Goal: Task Accomplishment & Management: Manage account settings

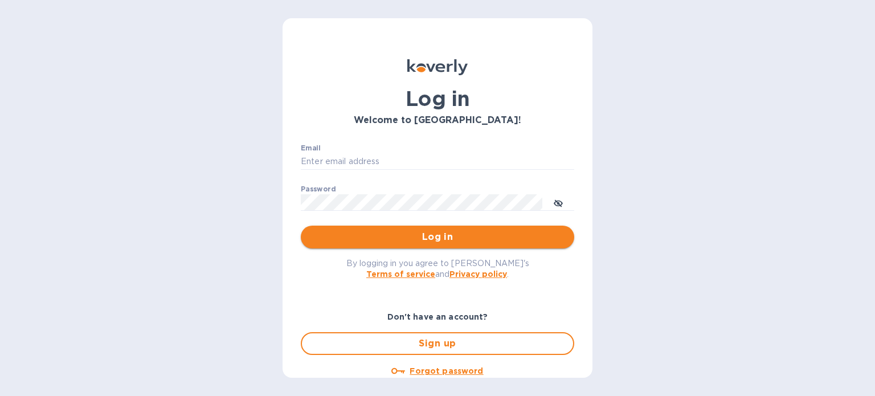
type input "[PERSON_NAME][EMAIL_ADDRESS][DOMAIN_NAME]"
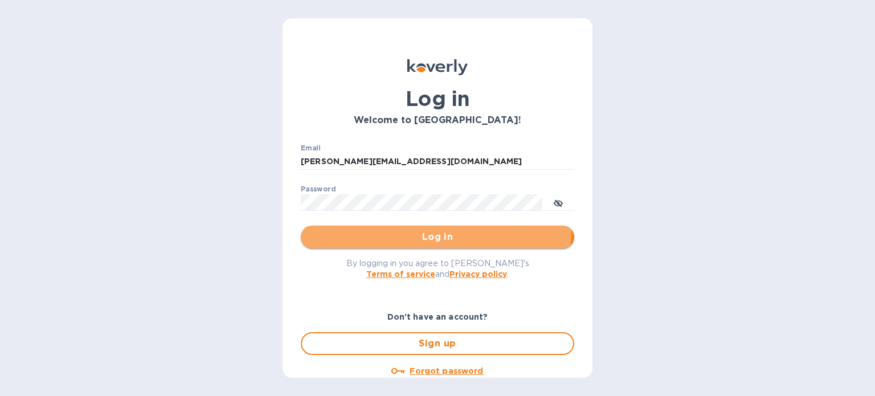
click at [377, 228] on button "Log in" at bounding box center [437, 237] width 273 height 23
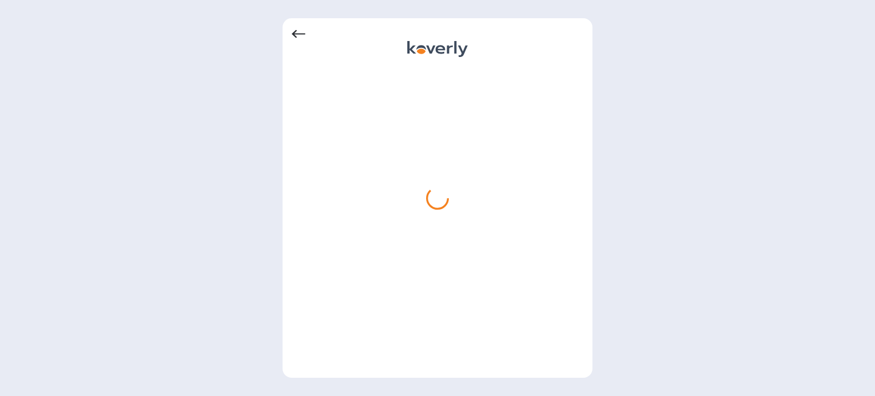
click at [296, 37] on icon at bounding box center [299, 34] width 14 height 8
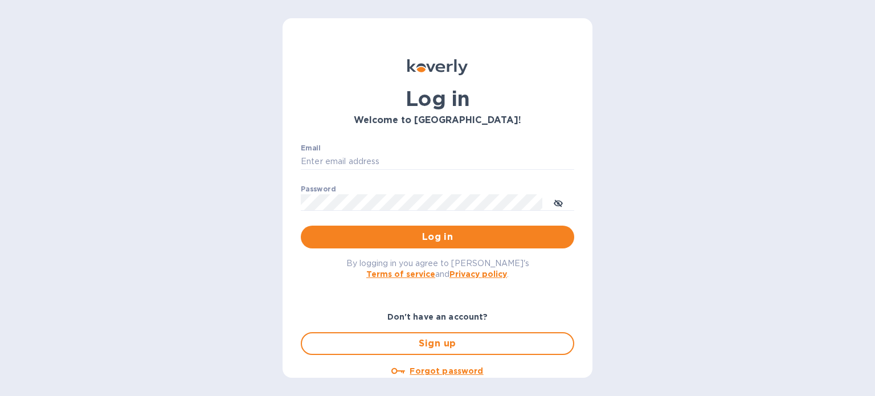
type input "[PERSON_NAME][EMAIL_ADDRESS][DOMAIN_NAME]"
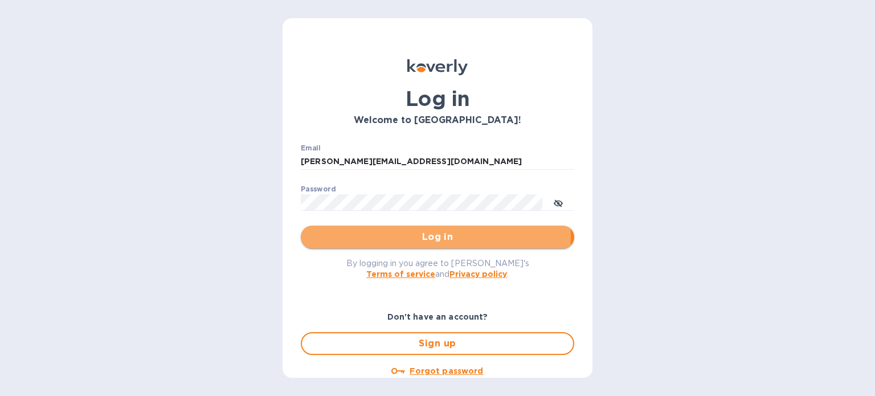
click at [429, 237] on span "Log in" at bounding box center [437, 237] width 255 height 14
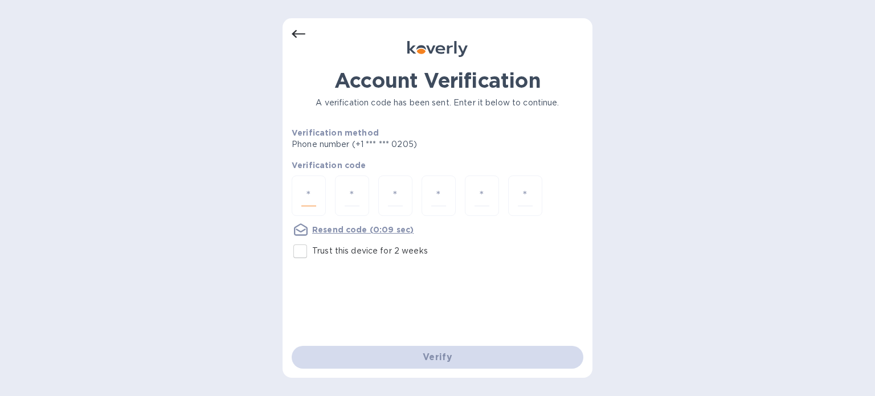
click at [310, 194] on input "number" at bounding box center [308, 195] width 15 height 21
click at [340, 227] on u "Resend code" at bounding box center [339, 229] width 55 height 9
click at [310, 195] on input "number" at bounding box center [308, 195] width 15 height 21
click at [324, 255] on p "Trust this device for 2 weeks" at bounding box center [370, 251] width 116 height 12
click at [312, 255] on input "Trust this device for 2 weeks" at bounding box center [300, 251] width 24 height 24
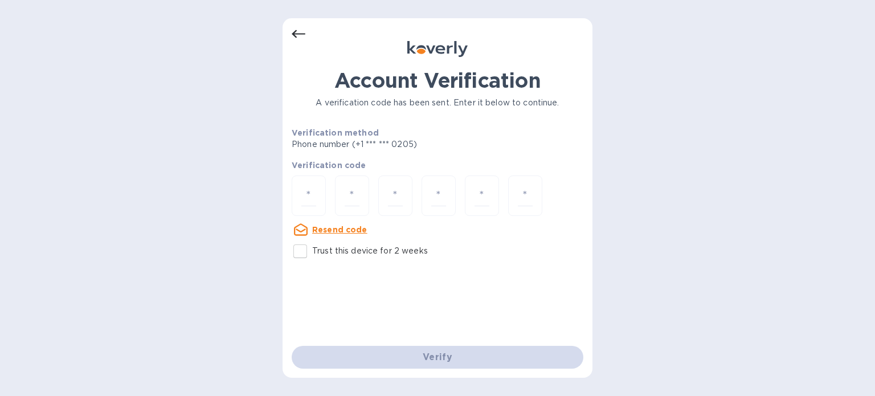
checkbox input "true"
click at [311, 203] on input "number" at bounding box center [308, 195] width 15 height 21
click at [296, 34] on icon at bounding box center [299, 34] width 14 height 14
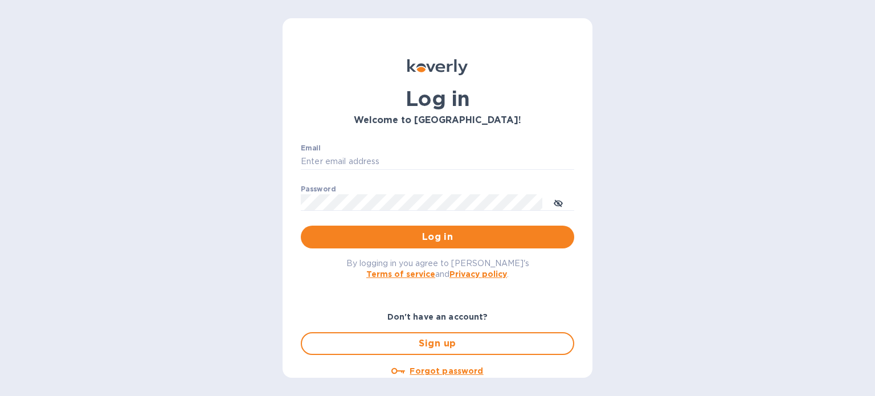
type input "[PERSON_NAME][EMAIL_ADDRESS][DOMAIN_NAME]"
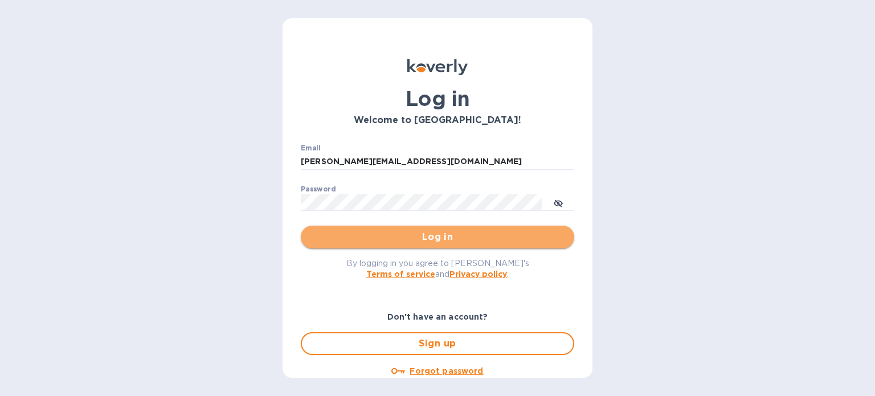
click at [482, 241] on span "Log in" at bounding box center [437, 237] width 255 height 14
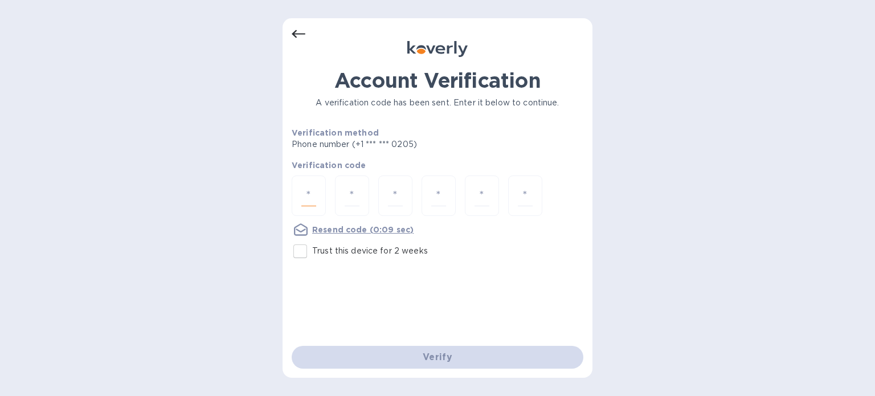
click at [305, 195] on input "number" at bounding box center [308, 195] width 15 height 21
click at [413, 249] on p "Trust this device for 2 weeks" at bounding box center [370, 251] width 116 height 12
click at [312, 249] on input "Trust this device for 2 weeks" at bounding box center [300, 251] width 24 height 24
checkbox input "true"
click at [311, 195] on input "number" at bounding box center [308, 195] width 15 height 21
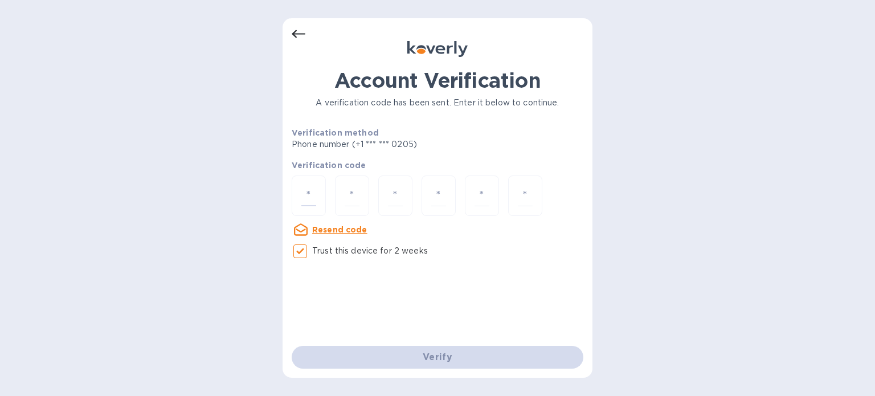
click at [330, 226] on u "Resend code" at bounding box center [339, 229] width 55 height 9
click at [310, 198] on input "number" at bounding box center [308, 195] width 15 height 21
click at [296, 38] on icon at bounding box center [299, 34] width 14 height 14
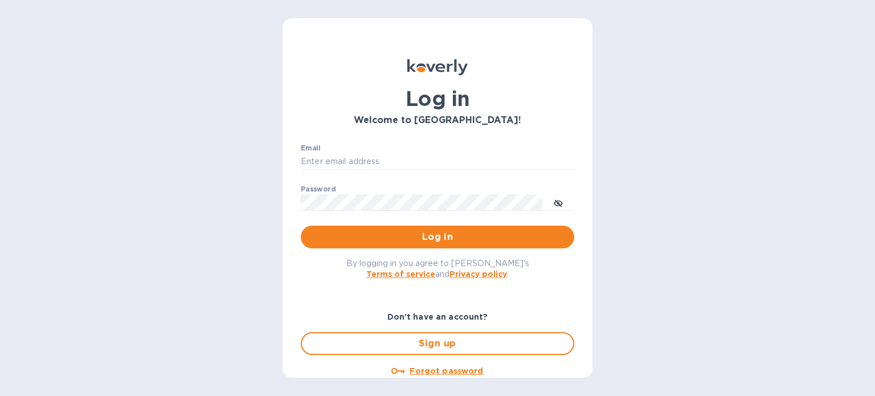
type input "[PERSON_NAME][EMAIL_ADDRESS][DOMAIN_NAME]"
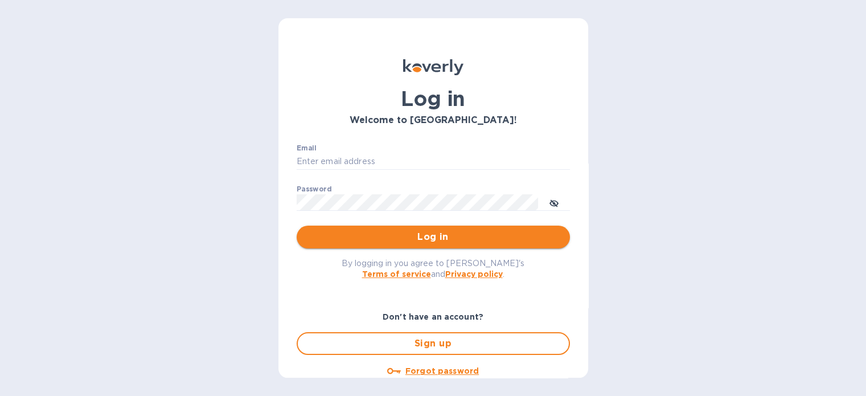
type input "[PERSON_NAME][EMAIL_ADDRESS][DOMAIN_NAME]"
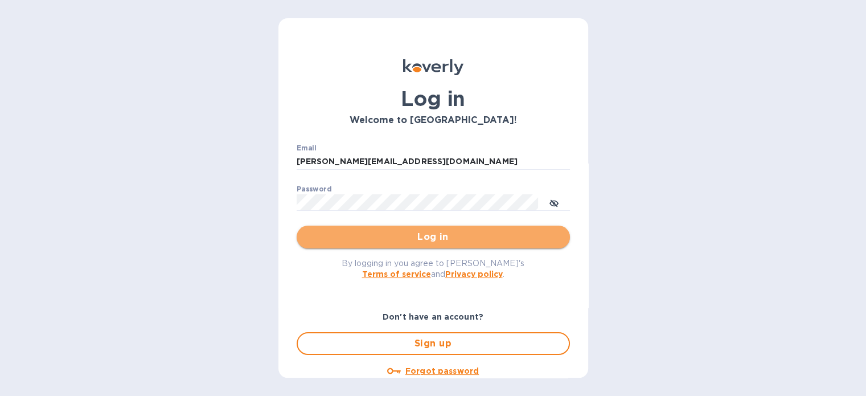
click at [486, 239] on span "Log in" at bounding box center [433, 237] width 255 height 14
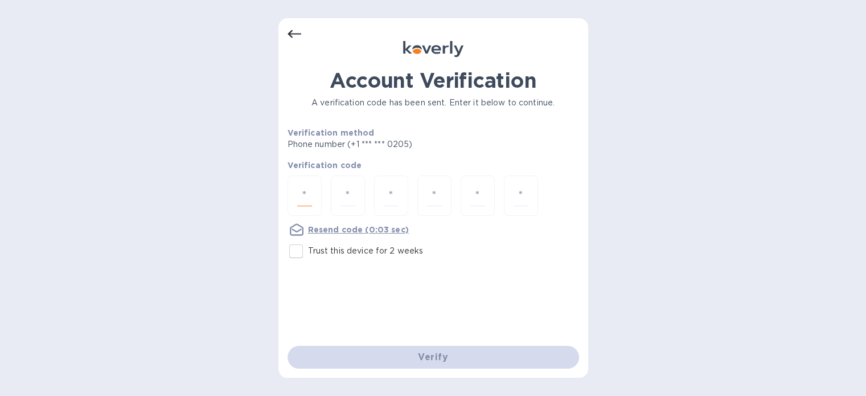
click at [308, 200] on input "number" at bounding box center [304, 195] width 15 height 21
click at [301, 251] on input "Trust this device for 2 weeks" at bounding box center [296, 251] width 24 height 24
checkbox input "true"
click at [319, 195] on div at bounding box center [305, 195] width 34 height 40
type input "8"
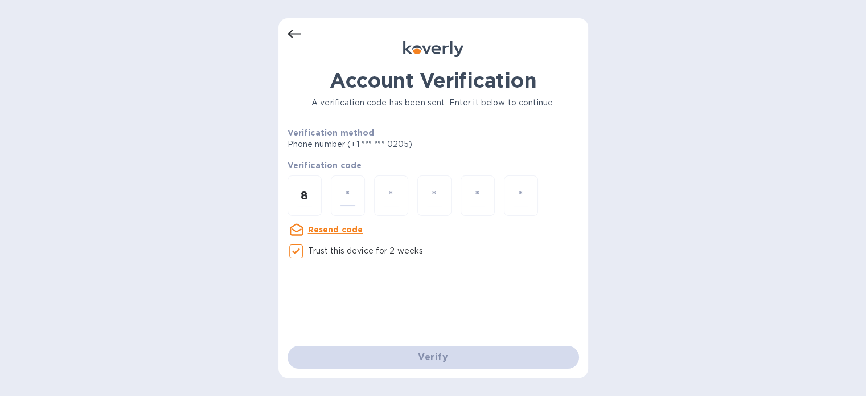
type input "3"
type input "5"
type input "9"
type input "4"
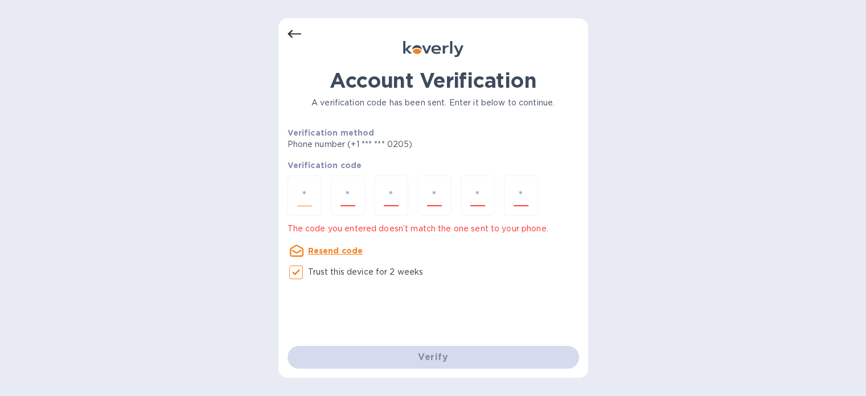
click at [309, 187] on input "number" at bounding box center [304, 195] width 15 height 21
type input "6"
type input "8"
type input "6"
type input "7"
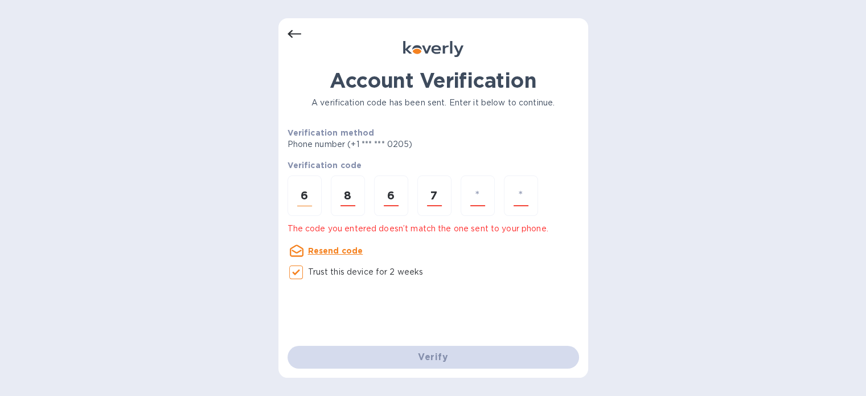
type input "3"
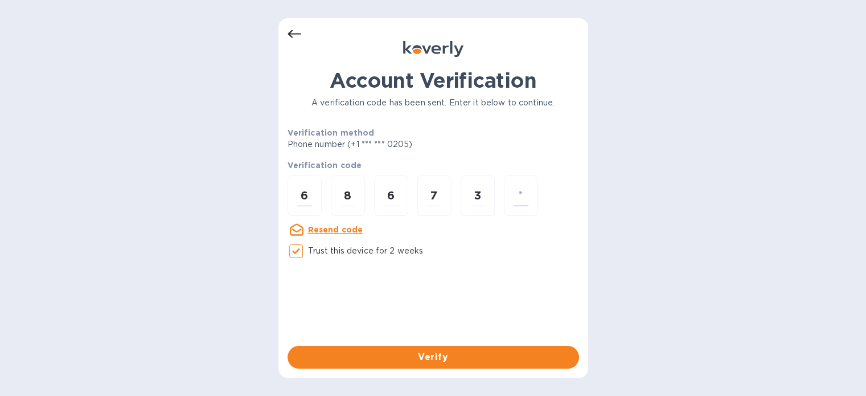
type input "9"
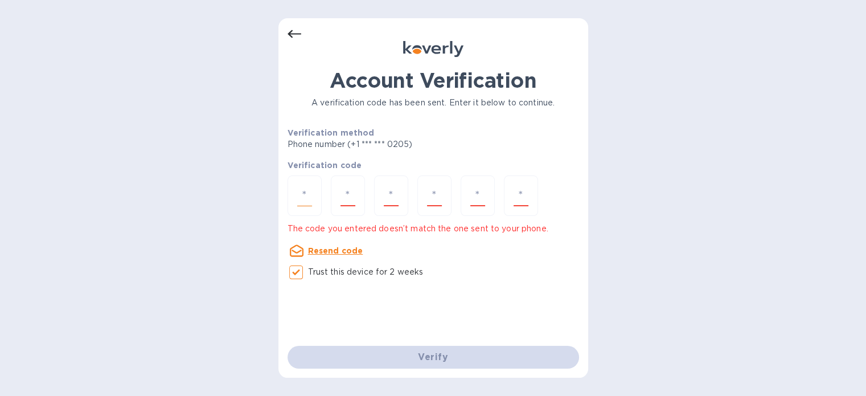
click at [309, 187] on input "number" at bounding box center [304, 195] width 15 height 21
click at [342, 252] on u "Resend code" at bounding box center [335, 250] width 55 height 9
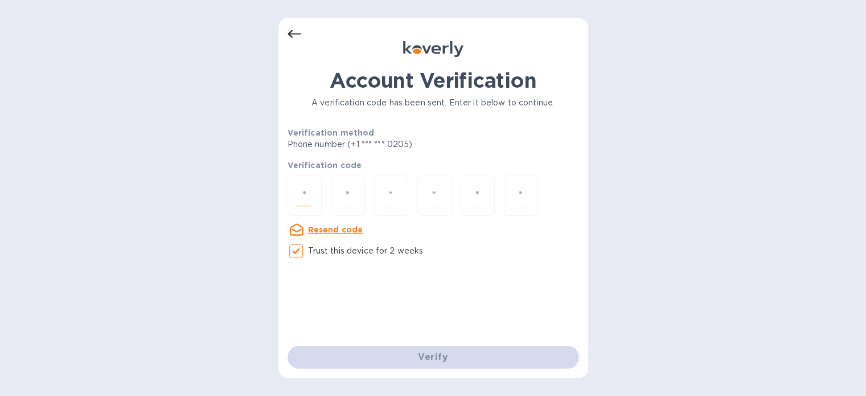
click at [312, 193] on input "number" at bounding box center [304, 195] width 15 height 21
